Goal: Task Accomplishment & Management: Complete application form

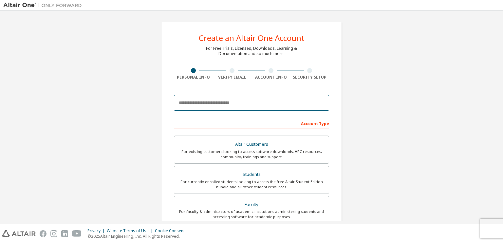
click at [240, 106] on input "email" at bounding box center [251, 103] width 155 height 16
type input "**********"
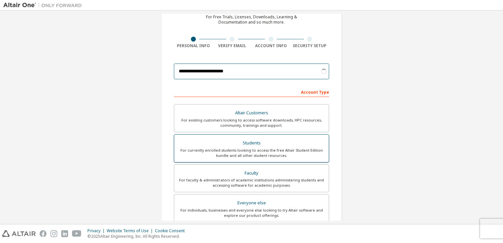
scroll to position [33, 0]
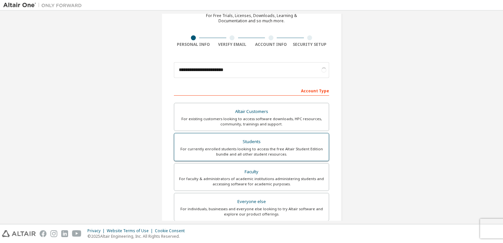
click at [273, 150] on div "For currently enrolled students looking to access the free Altair Student Editi…" at bounding box center [251, 151] width 147 height 10
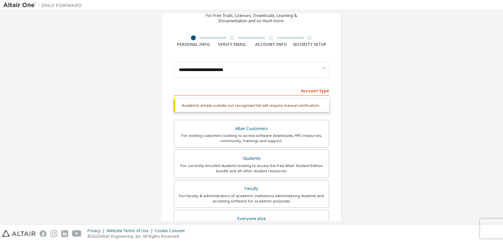
click at [311, 89] on div "Account Type" at bounding box center [251, 90] width 155 height 10
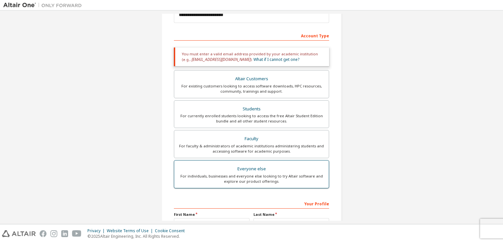
scroll to position [98, 0]
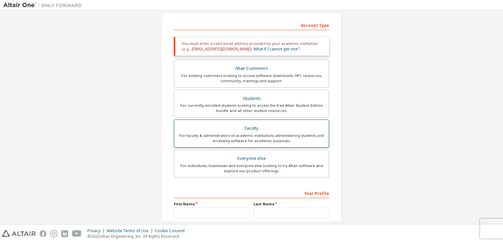
click at [246, 136] on div "For faculty & administrators of academic institutions administering students an…" at bounding box center [251, 138] width 147 height 10
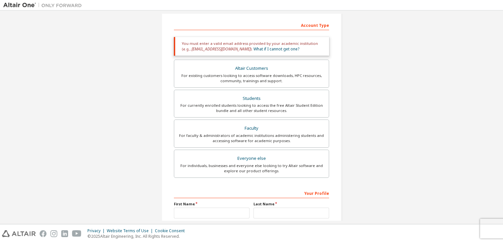
click at [262, 175] on label "Everyone else For individuals, businesses and everyone else looking to try Alta…" at bounding box center [251, 164] width 155 height 28
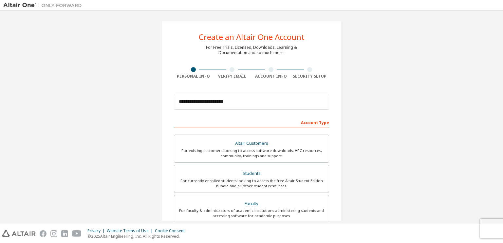
scroll to position [0, 0]
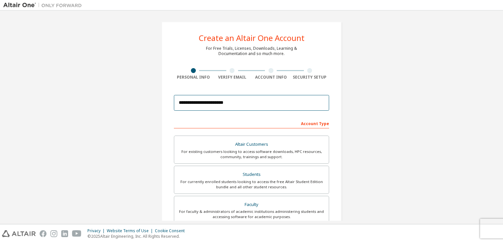
click at [247, 105] on input "**********" at bounding box center [251, 103] width 155 height 16
click at [269, 100] on input "**********" at bounding box center [251, 103] width 155 height 16
drag, startPoint x: 202, startPoint y: 102, endPoint x: 317, endPoint y: 100, distance: 115.6
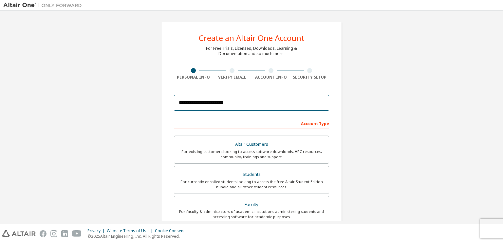
click at [317, 100] on input "**********" at bounding box center [251, 103] width 155 height 16
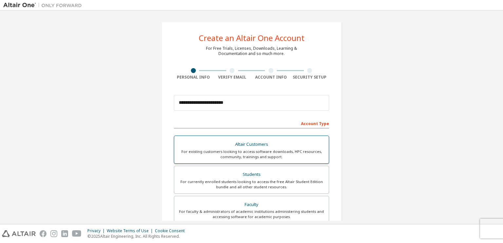
click at [253, 160] on label "Altair Customers For existing customers looking to access software downloads, H…" at bounding box center [251, 150] width 155 height 28
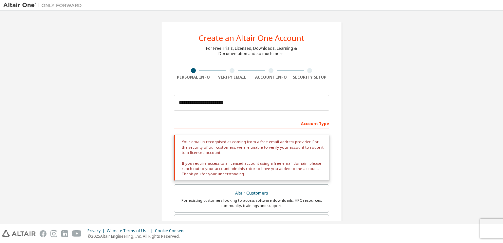
scroll to position [131, 0]
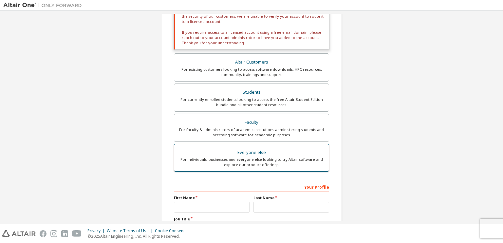
click at [245, 160] on div "For individuals, businesses and everyone else looking to try Altair software an…" at bounding box center [251, 162] width 147 height 10
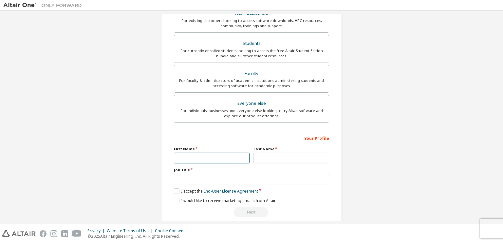
click at [199, 156] on input "text" at bounding box center [212, 158] width 76 height 11
type input "*"
type input "*******"
click at [268, 158] on input "text" at bounding box center [291, 158] width 76 height 11
type input "*"
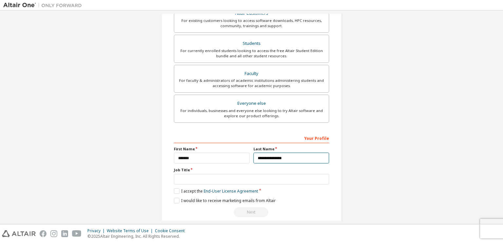
type input "**********"
click at [225, 180] on input "text" at bounding box center [251, 179] width 155 height 11
click at [183, 192] on label "I accept the End-User License Agreement" at bounding box center [216, 191] width 84 height 6
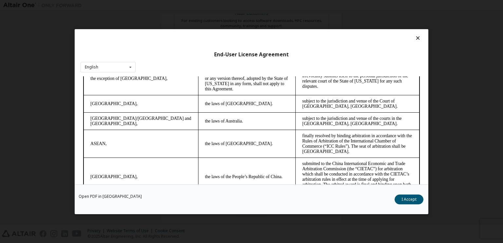
scroll to position [1705, 0]
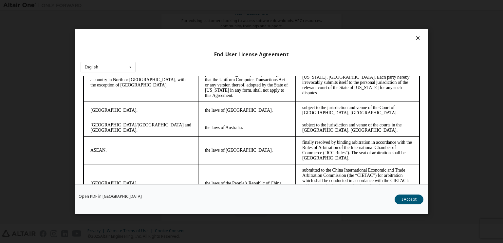
click at [122, 61] on div "End-User License Agreement English English Chinese French German Japanese Korea…" at bounding box center [252, 106] width 354 height 155
click at [124, 65] on div "English English Chinese French German Japanese Korean Portuguese" at bounding box center [108, 67] width 55 height 11
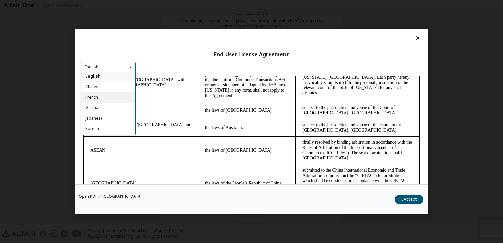
scroll to position [0, 0]
click at [105, 112] on div "German" at bounding box center [108, 108] width 54 height 10
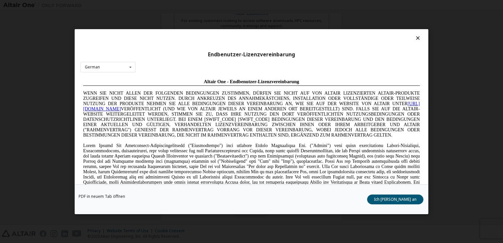
click at [102, 61] on div "Endbenutzer-Lizenzvereinbarung German English Chinese French German Japanese Ko…" at bounding box center [252, 106] width 354 height 155
click at [107, 68] on div "German English Chinese French German Japanese Korean Portuguese" at bounding box center [108, 67] width 55 height 11
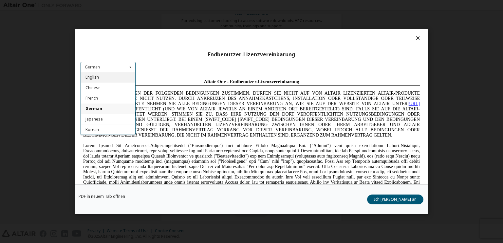
click at [108, 76] on div "English" at bounding box center [108, 77] width 54 height 10
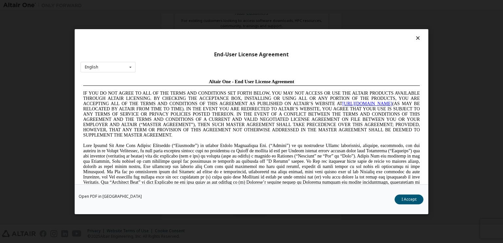
click at [400, 198] on button "I Accept" at bounding box center [408, 199] width 29 height 10
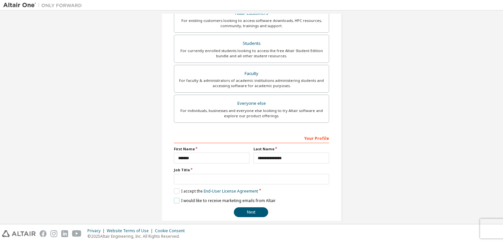
click at [186, 198] on label "I would like to receive marketing emails from Altair" at bounding box center [225, 201] width 102 height 6
click at [203, 176] on input "text" at bounding box center [251, 179] width 155 height 11
click at [312, 137] on div "Your Profile" at bounding box center [251, 138] width 155 height 10
click at [297, 137] on div "Your Profile" at bounding box center [251, 138] width 155 height 10
click at [285, 136] on div "Your Profile" at bounding box center [251, 138] width 155 height 10
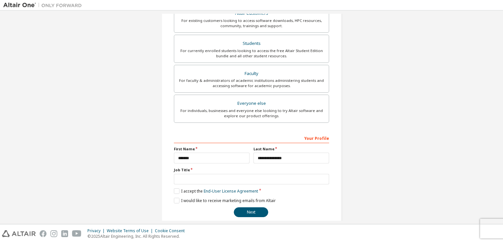
click at [304, 134] on div "Your Profile" at bounding box center [251, 138] width 155 height 10
click at [250, 175] on input "text" at bounding box center [251, 179] width 155 height 11
type input "*******"
click at [259, 214] on button "Next" at bounding box center [251, 212] width 34 height 10
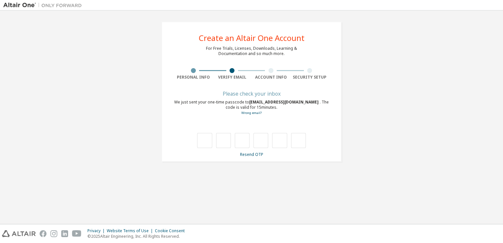
click at [492, 162] on div "**********" at bounding box center [251, 92] width 496 height 156
